Goal: Find specific page/section: Find specific page/section

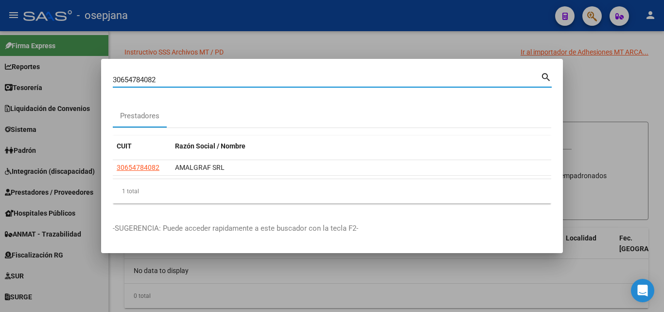
drag, startPoint x: 171, startPoint y: 83, endPoint x: 33, endPoint y: 76, distance: 138.3
click at [32, 76] on div "30654784082 Buscar (apellido, dni, cuil, [PERSON_NAME], cuit, obra social) sear…" at bounding box center [332, 156] width 664 height 312
click at [310, 39] on div at bounding box center [332, 156] width 664 height 312
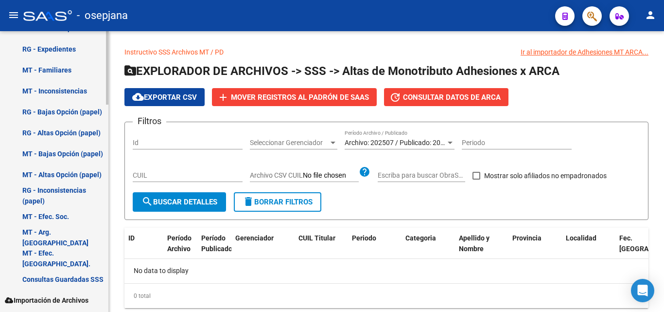
scroll to position [790, 0]
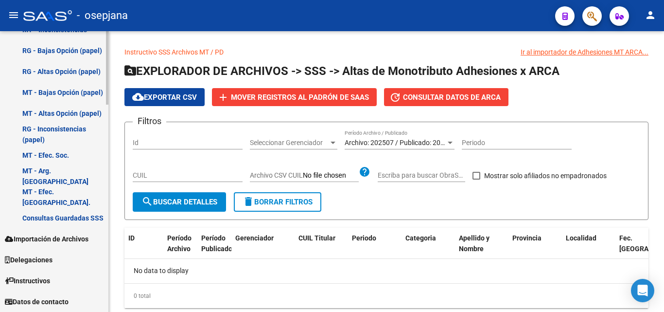
click at [58, 255] on link "Delegaciones" at bounding box center [54, 259] width 108 height 21
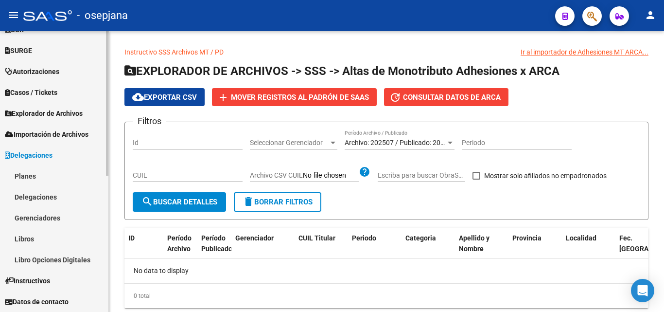
scroll to position [246, 0]
click at [61, 216] on link "Gerenciadores" at bounding box center [54, 217] width 108 height 21
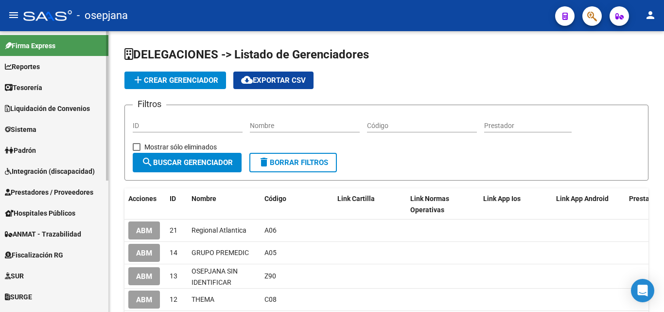
click at [29, 125] on span "Sistema" at bounding box center [21, 129] width 32 height 11
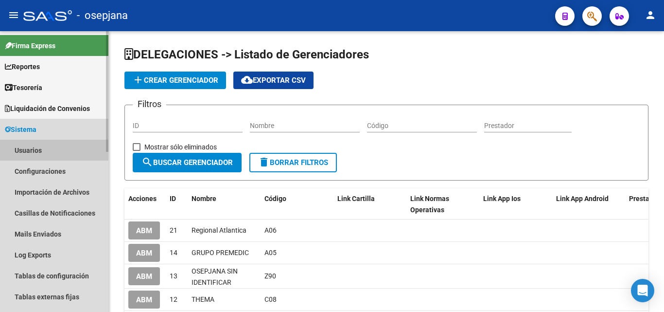
drag, startPoint x: 46, startPoint y: 150, endPoint x: 147, endPoint y: 121, distance: 105.3
click at [46, 150] on link "Usuarios" at bounding box center [54, 150] width 108 height 21
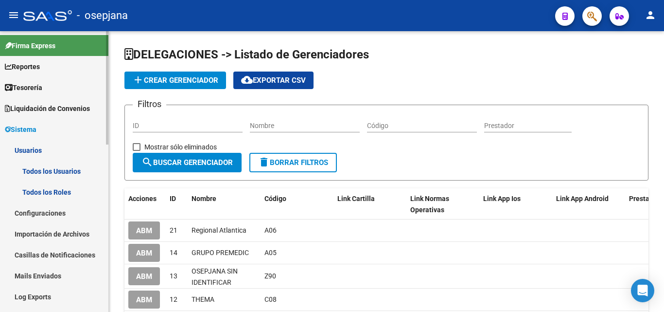
click at [41, 170] on link "Todos los Usuarios" at bounding box center [54, 171] width 108 height 21
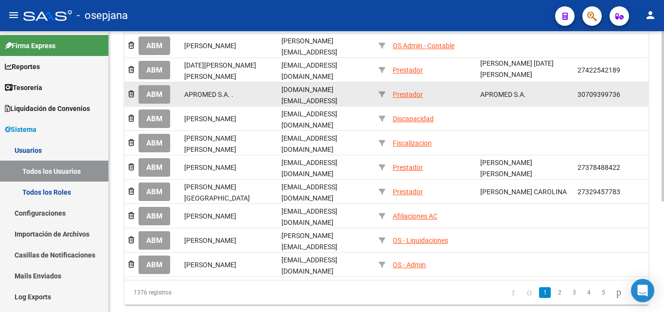
scroll to position [181, 0]
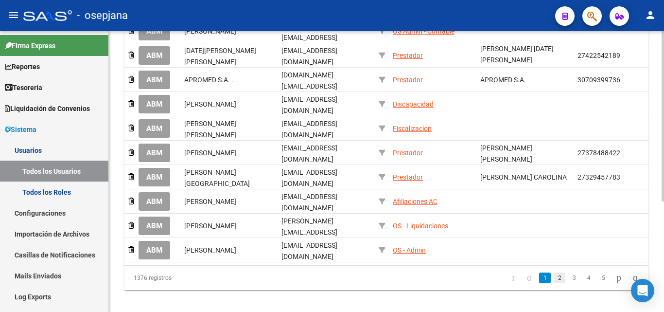
click at [554, 272] on link "2" at bounding box center [560, 277] width 12 height 11
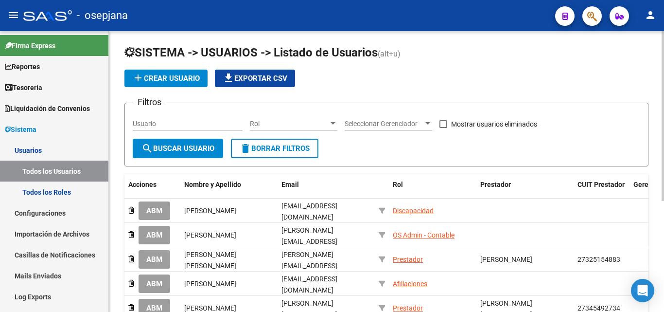
scroll to position [0, 0]
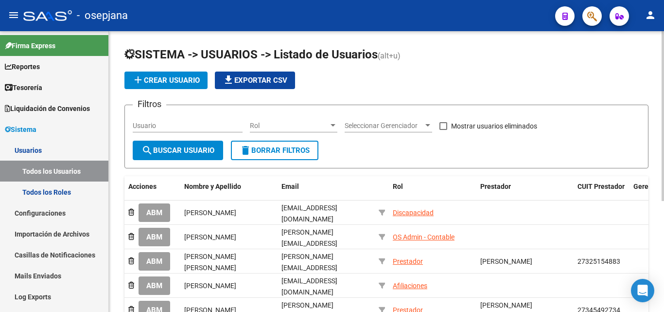
click at [165, 124] on input "Usuario" at bounding box center [188, 126] width 110 height 8
type input "[PERSON_NAME]"
click at [188, 150] on span "search Buscar Usuario" at bounding box center [178, 150] width 73 height 9
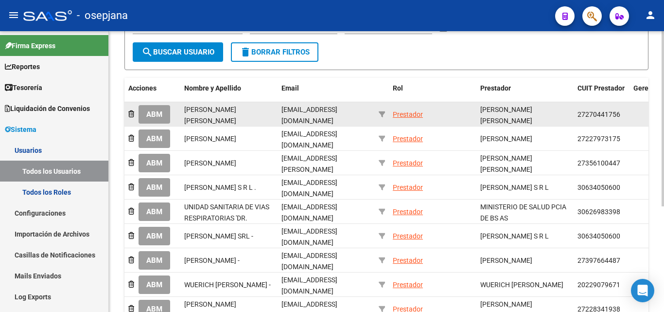
scroll to position [72, 0]
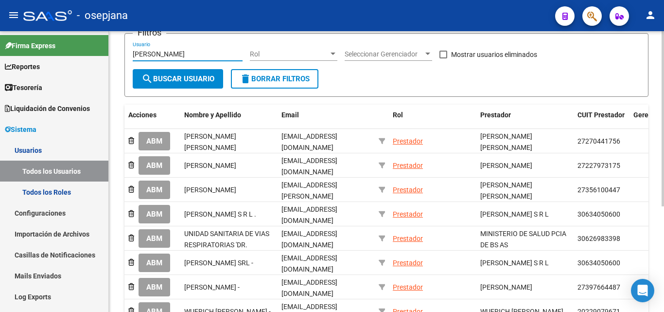
drag, startPoint x: 171, startPoint y: 53, endPoint x: 130, endPoint y: 53, distance: 40.9
click at [96, 48] on mat-sidenav-container "Firma Express Reportes Tablero de Control Ingresos Percibidos Análisis de todos…" at bounding box center [332, 171] width 664 height 281
click at [189, 53] on input "Usuario" at bounding box center [188, 54] width 110 height 8
type input "[PERSON_NAME]"
click at [193, 75] on span "search Buscar Usuario" at bounding box center [178, 78] width 73 height 9
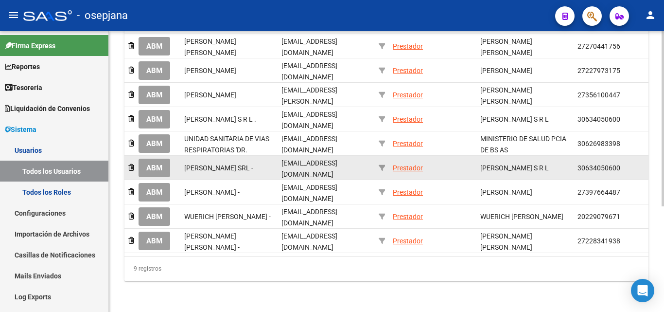
scroll to position [0, 0]
